Goal: Information Seeking & Learning: Check status

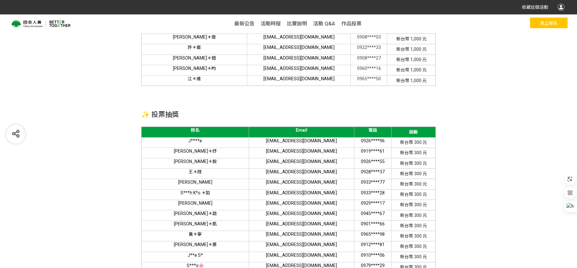
scroll to position [1141, 0]
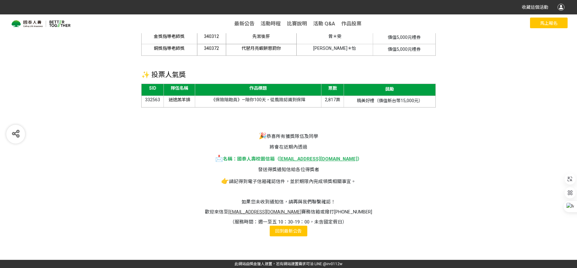
click at [292, 230] on span "最新公告" at bounding box center [293, 231] width 18 height 5
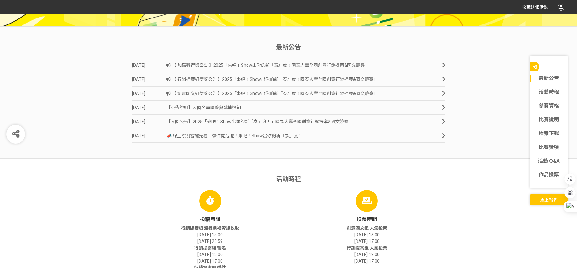
scroll to position [212, 0]
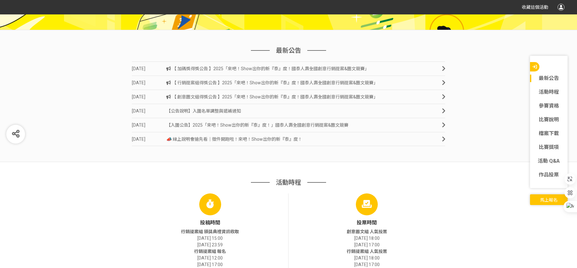
click at [264, 69] on span "【 加碼獎得獎公告 】2025「來吧！Show出你的新『泰』度！國泰人壽全國創意行銷提案&圖文競賽」" at bounding box center [267, 68] width 203 height 5
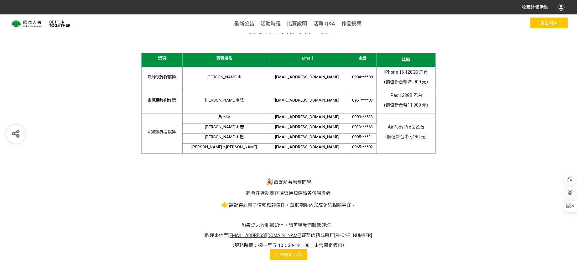
scroll to position [90, 0]
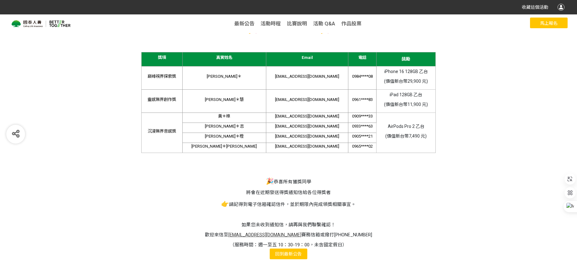
click at [282, 253] on span "回到" at bounding box center [280, 253] width 9 height 5
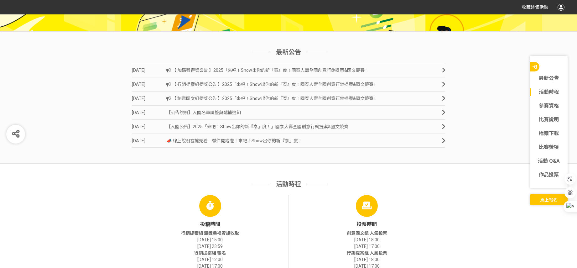
scroll to position [212, 0]
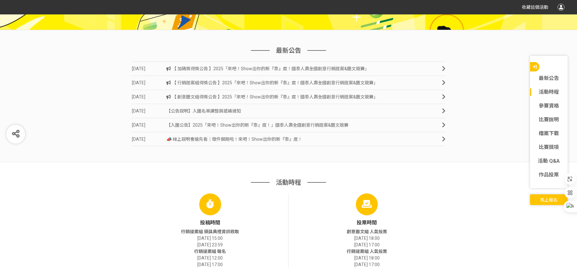
click at [276, 86] on link "[DATE] 【 行銷提案組得獎公告 】2025「來吧！Show出你的新『泰』度！國泰人壽全國創意行銷提案&圖文競賽」" at bounding box center [289, 83] width 314 height 14
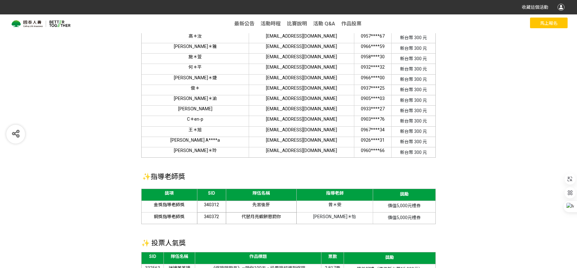
scroll to position [1141, 0]
